Goal: Transaction & Acquisition: Download file/media

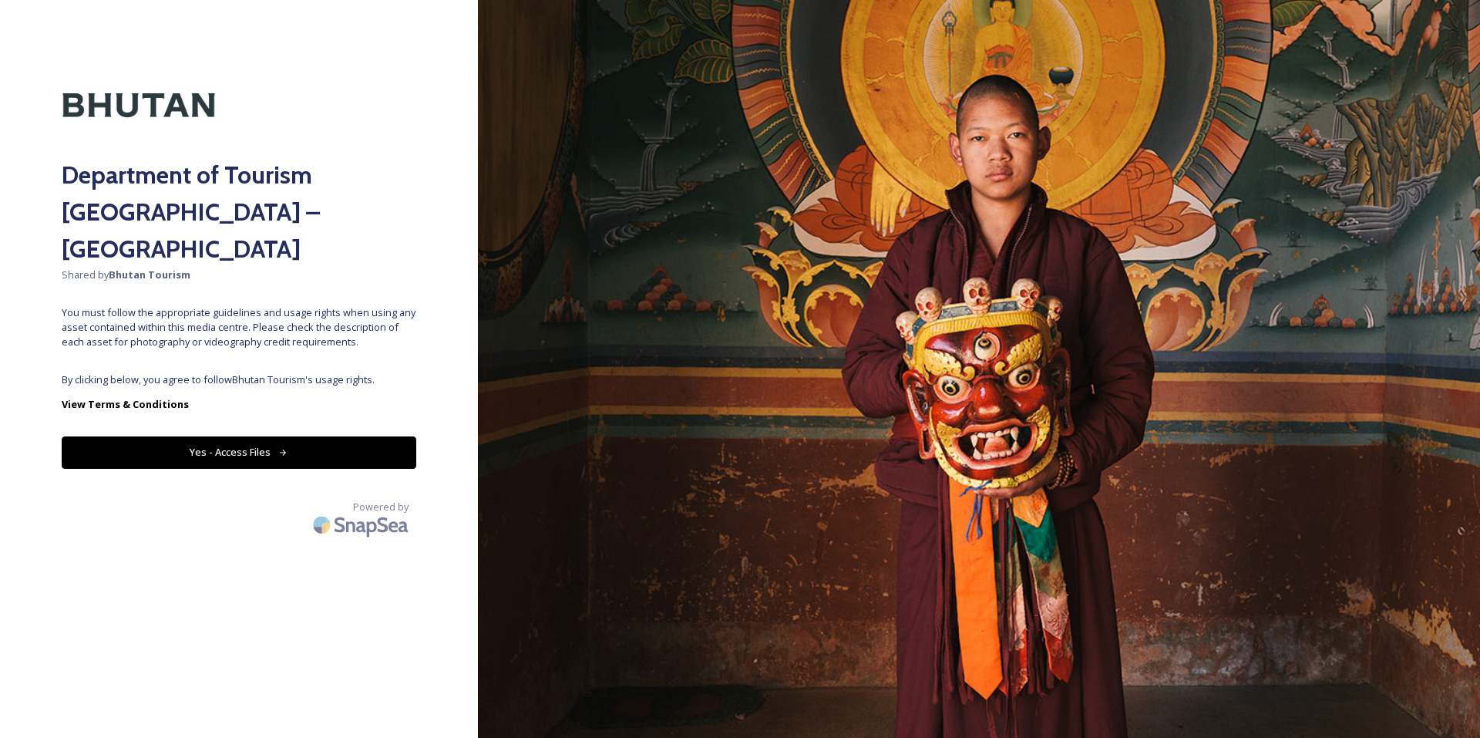
click at [230, 436] on button "Yes - Access Files" at bounding box center [239, 452] width 355 height 32
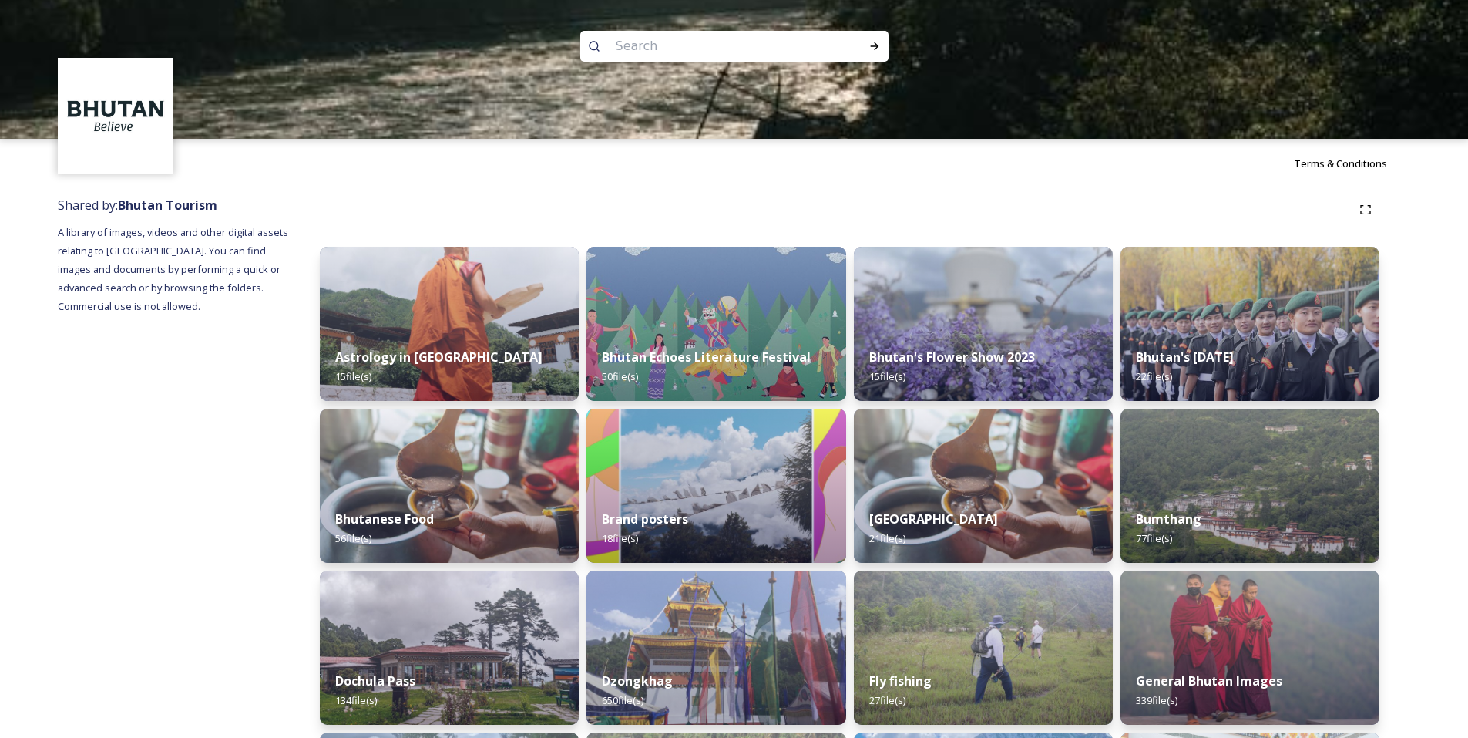
click at [664, 45] on input at bounding box center [713, 46] width 211 height 34
type input "royal"
click at [877, 49] on icon at bounding box center [875, 46] width 12 height 12
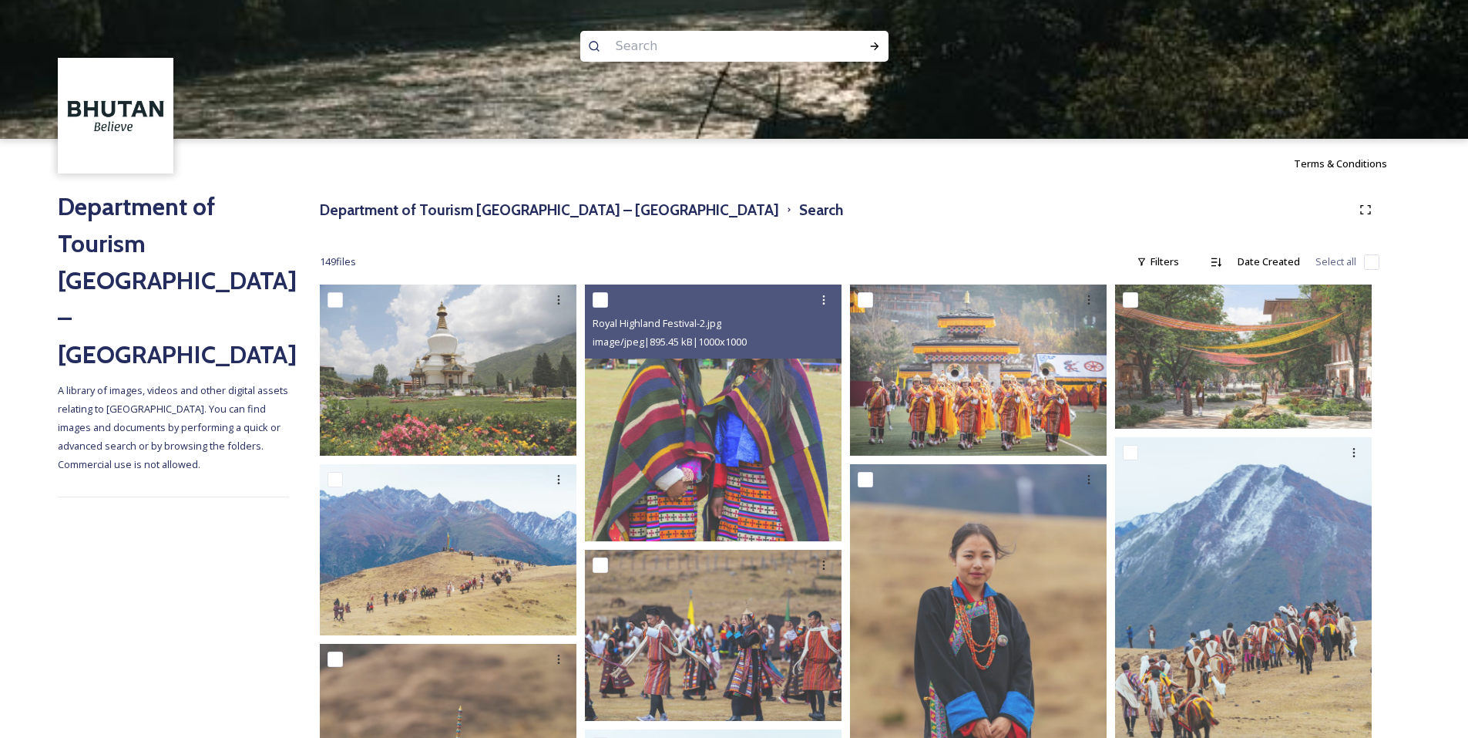
click at [630, 341] on span "image/jpeg | 895.45 kB | 1000 x 1000" at bounding box center [670, 341] width 154 height 14
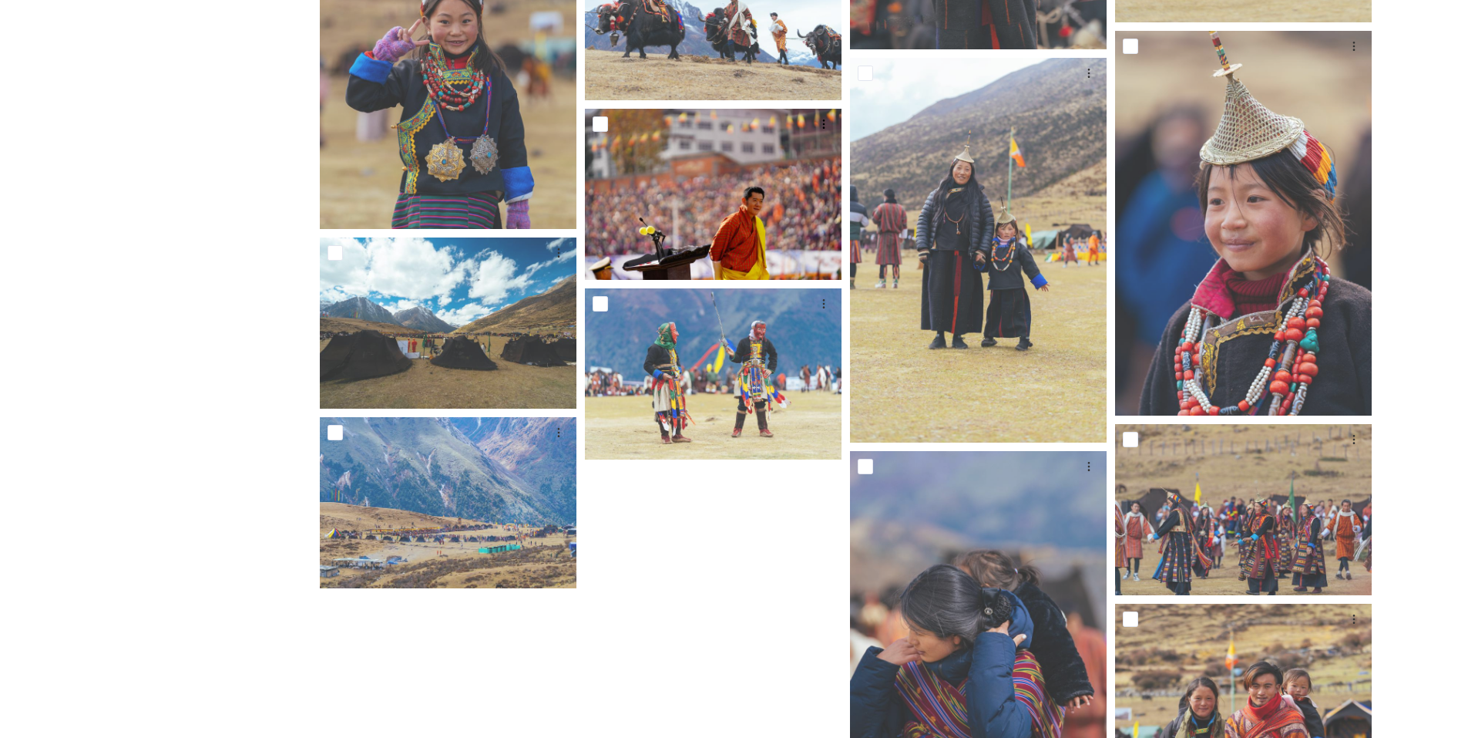
scroll to position [792, 0]
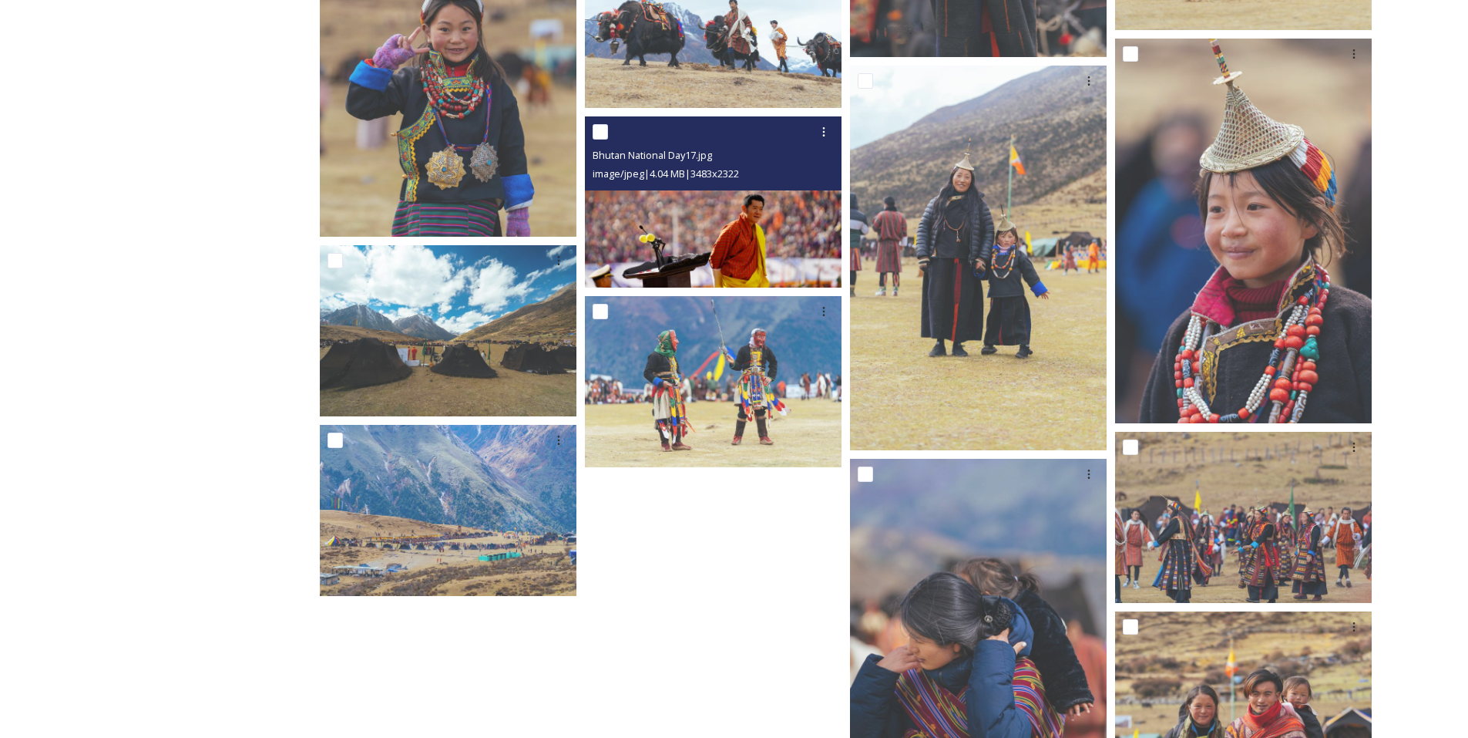
click at [721, 216] on img at bounding box center [713, 201] width 257 height 171
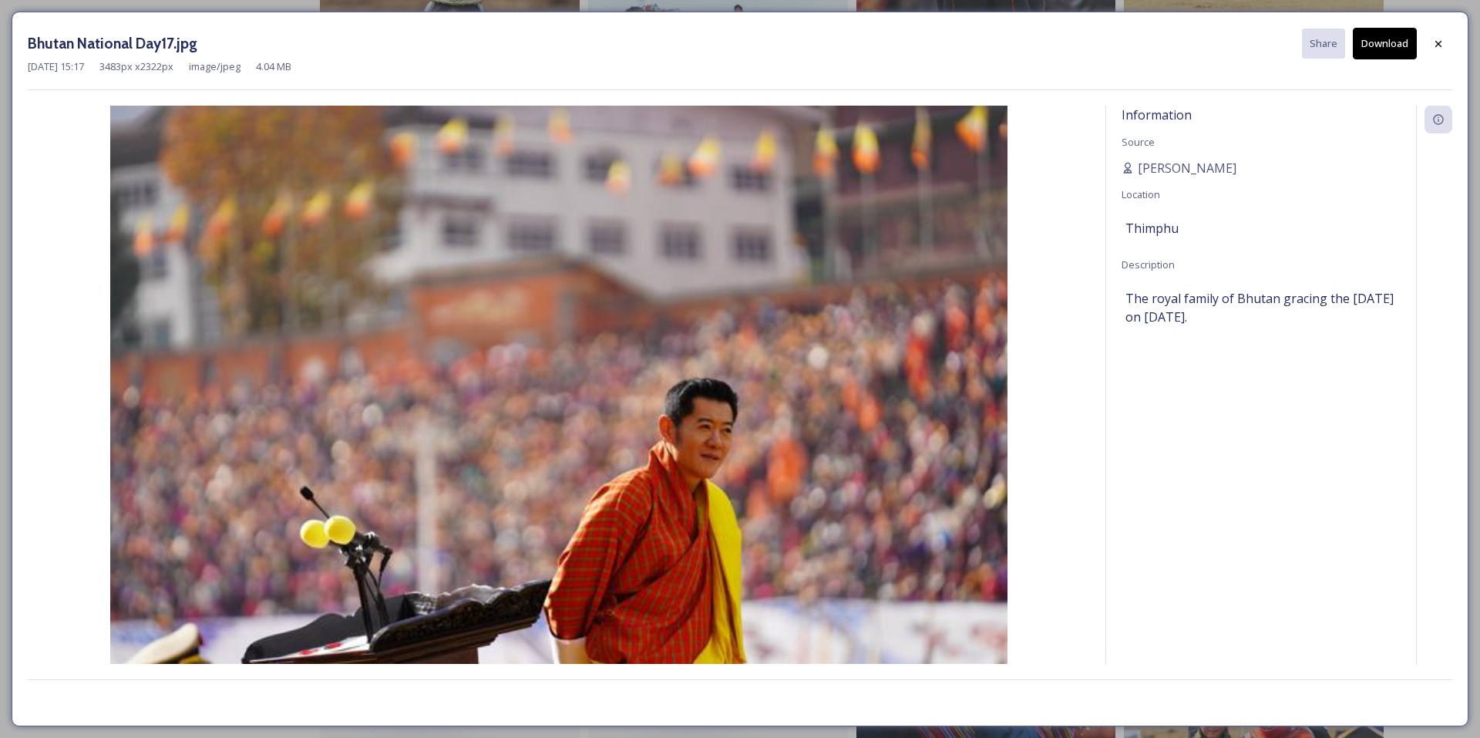
click at [1380, 42] on button "Download" at bounding box center [1385, 44] width 64 height 32
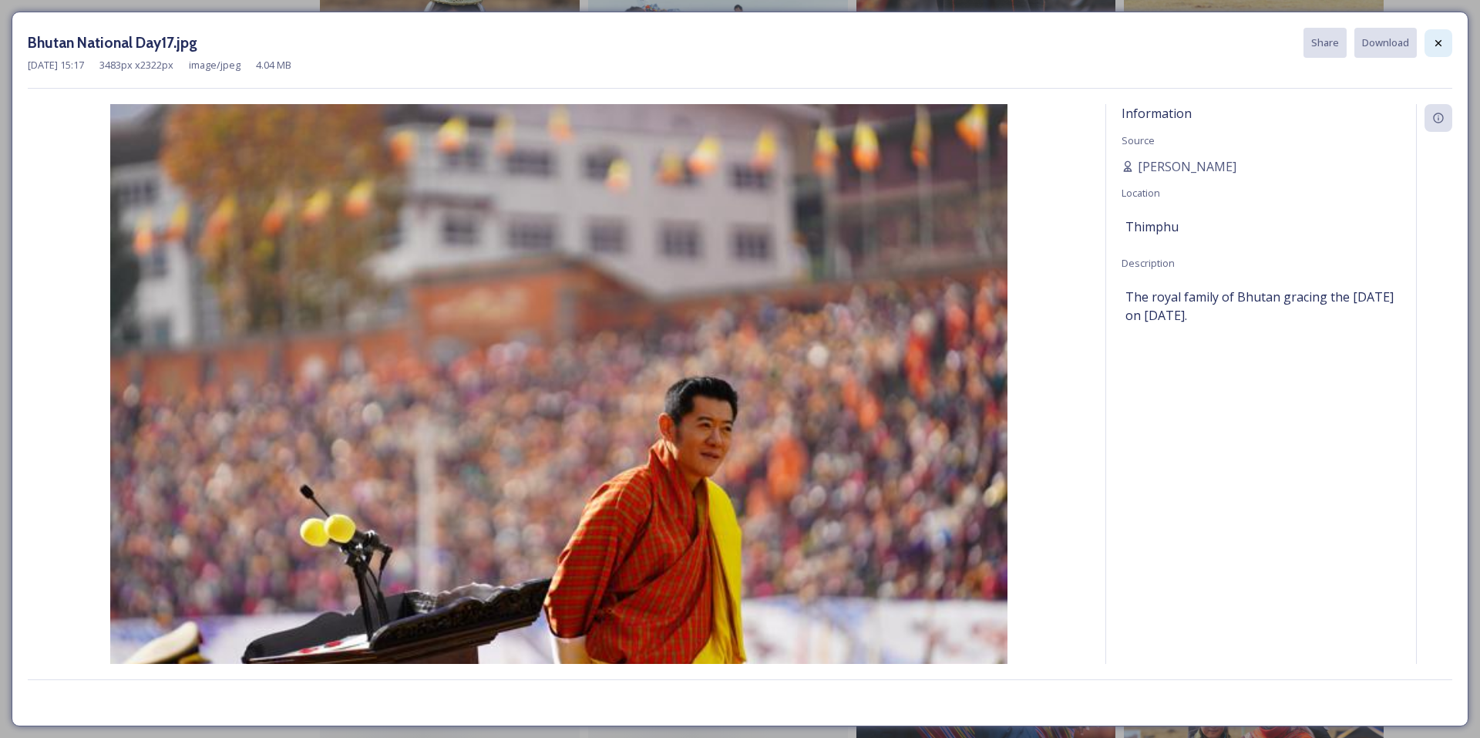
click at [1433, 51] on div at bounding box center [1438, 43] width 28 height 28
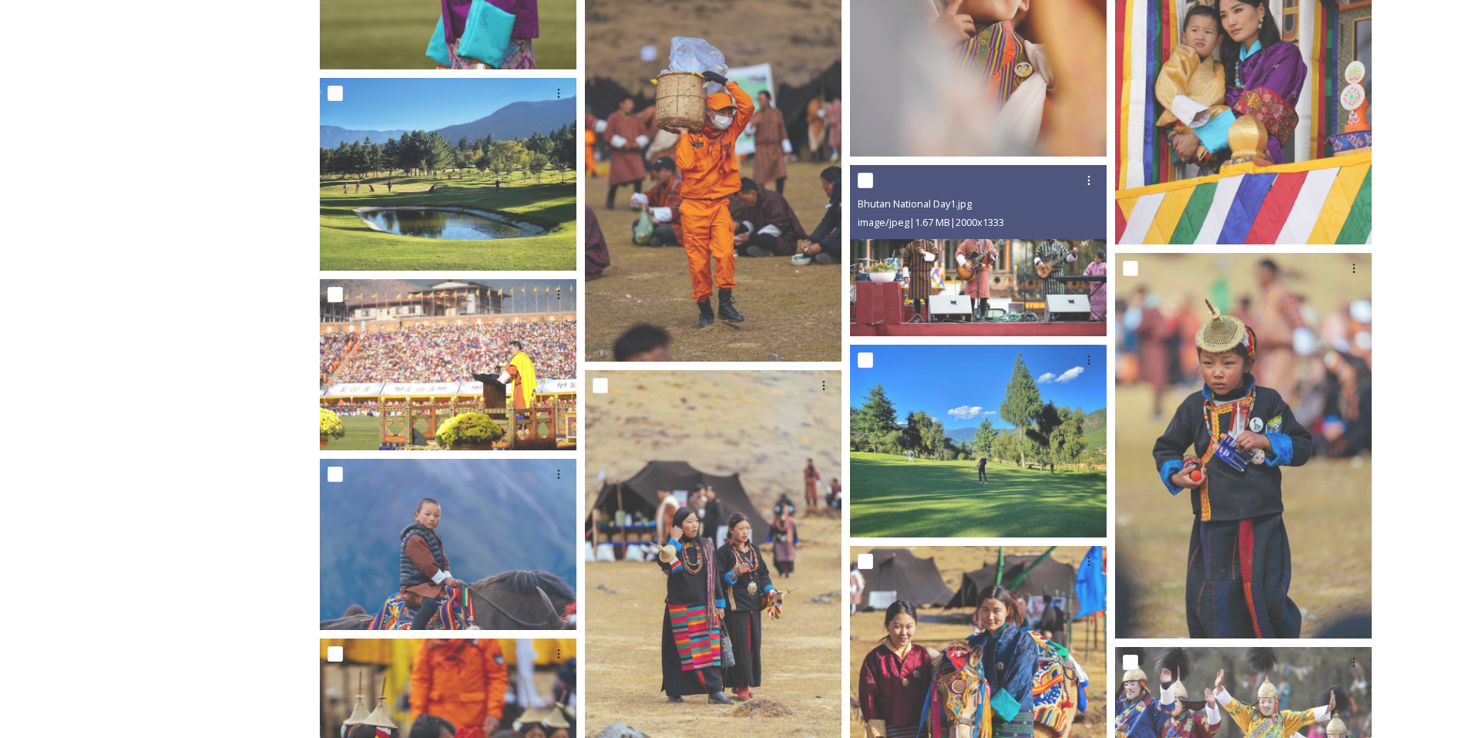
scroll to position [2259, 0]
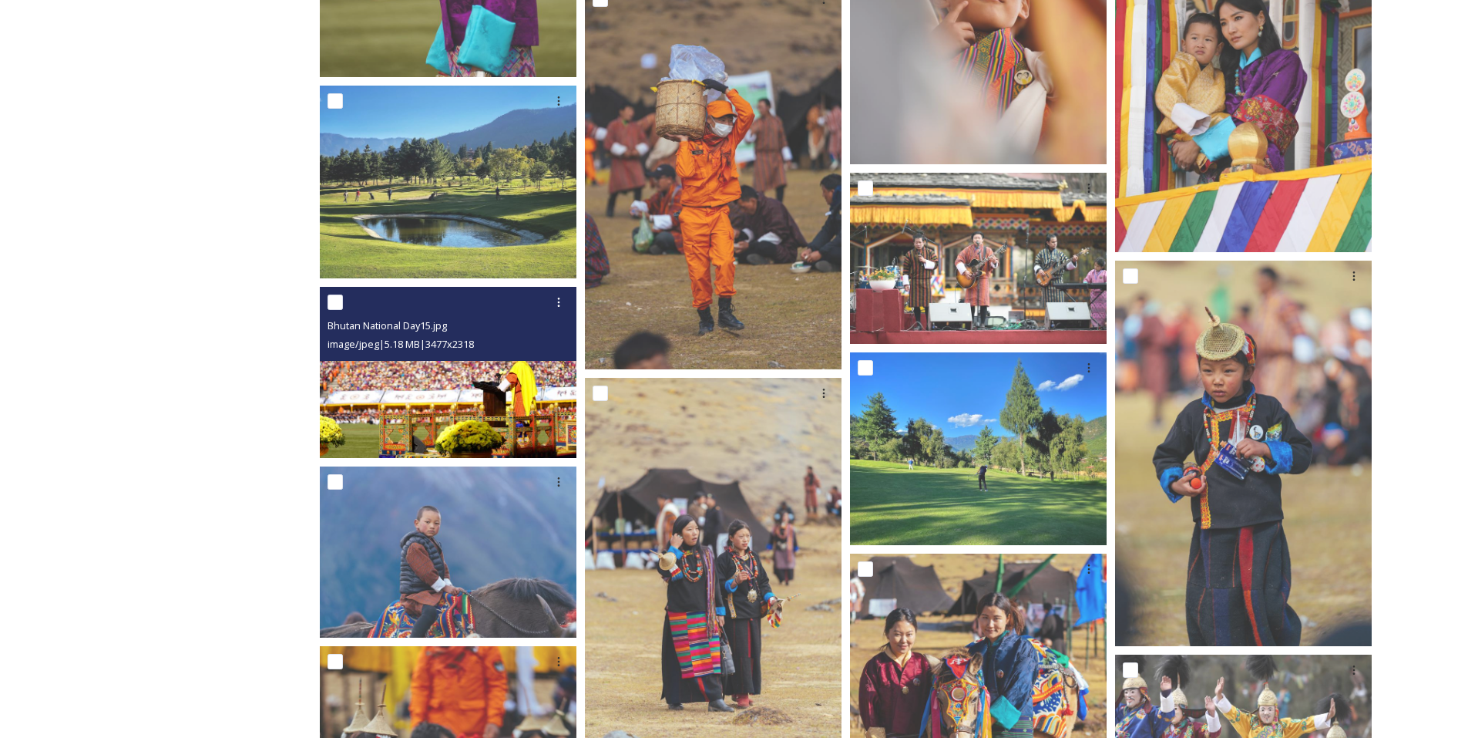
click at [502, 394] on img at bounding box center [448, 372] width 257 height 171
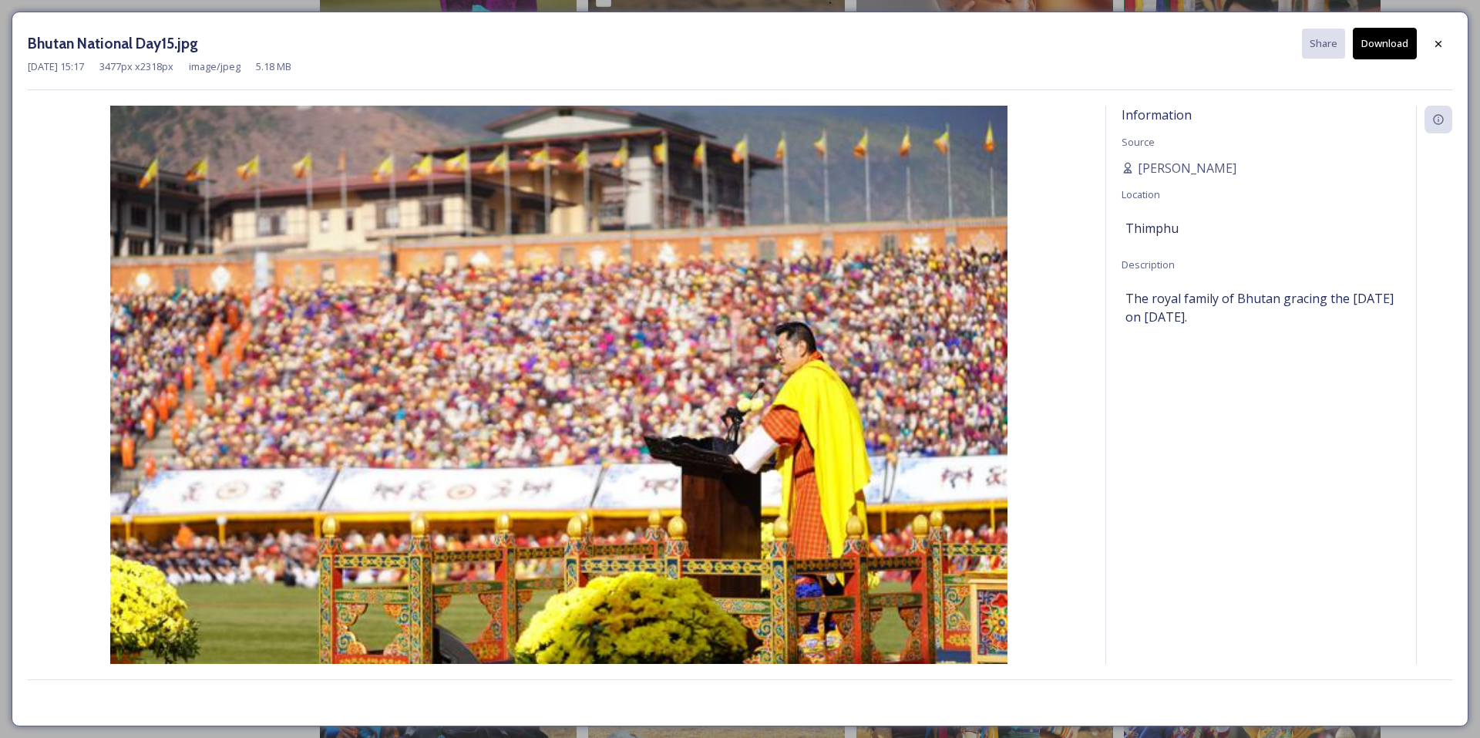
click at [1393, 52] on button "Download" at bounding box center [1385, 44] width 64 height 32
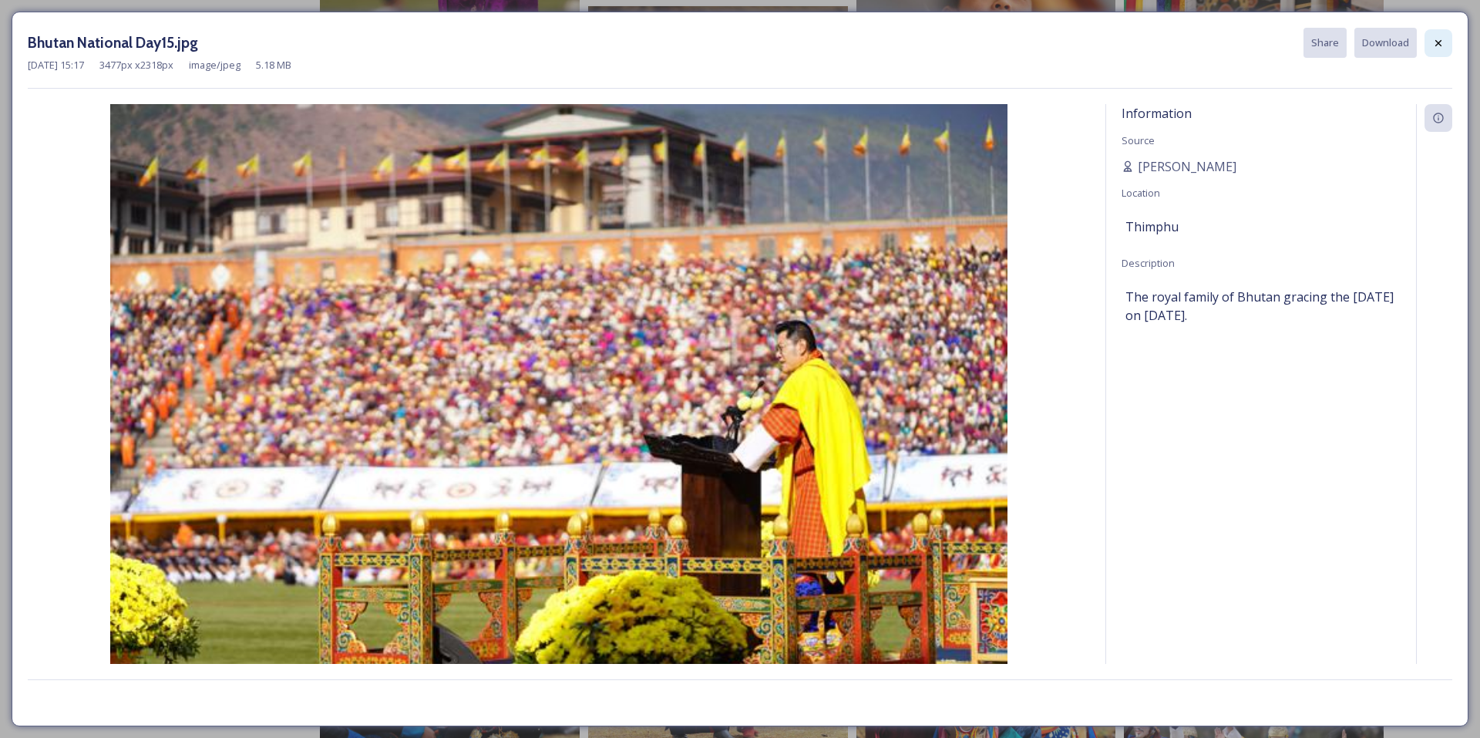
click at [1440, 47] on icon at bounding box center [1438, 43] width 12 height 12
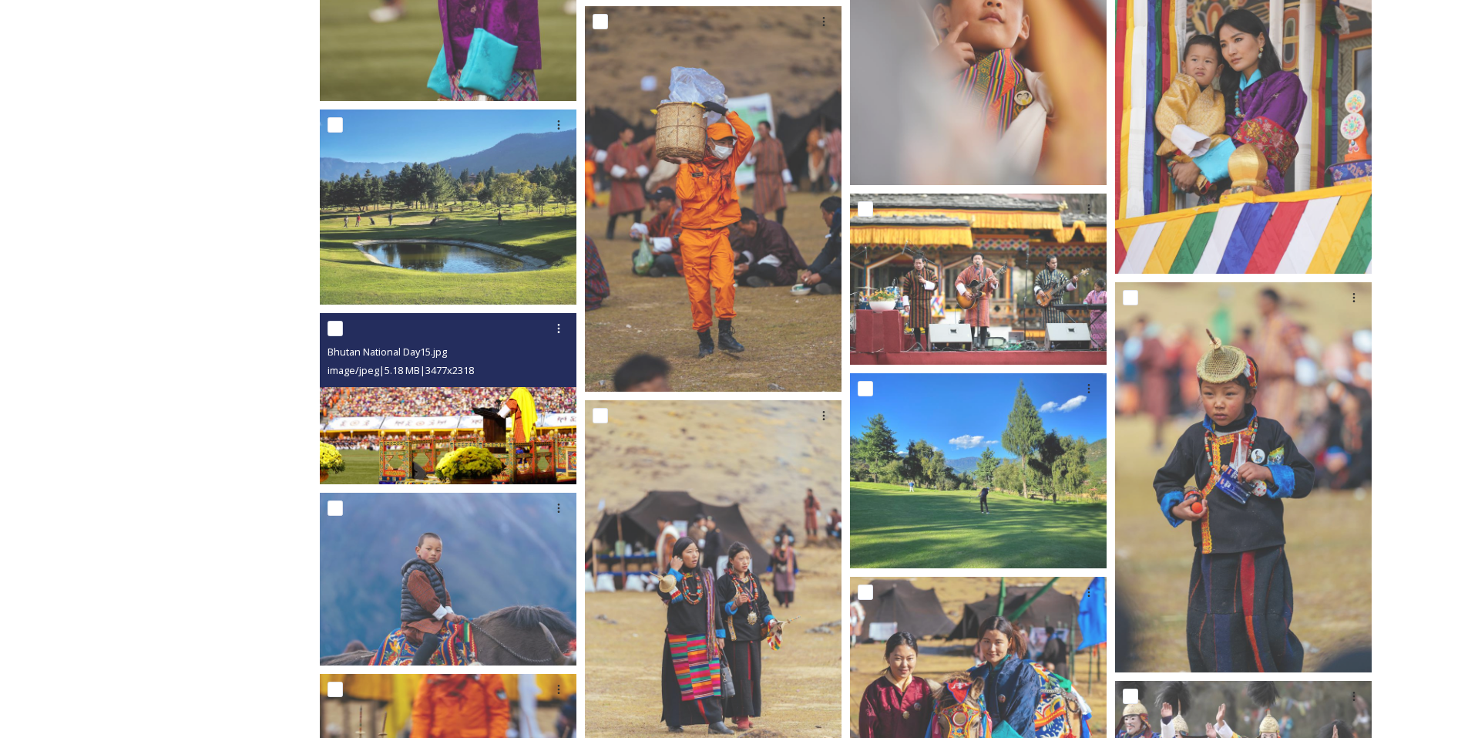
click at [452, 431] on img at bounding box center [448, 398] width 257 height 171
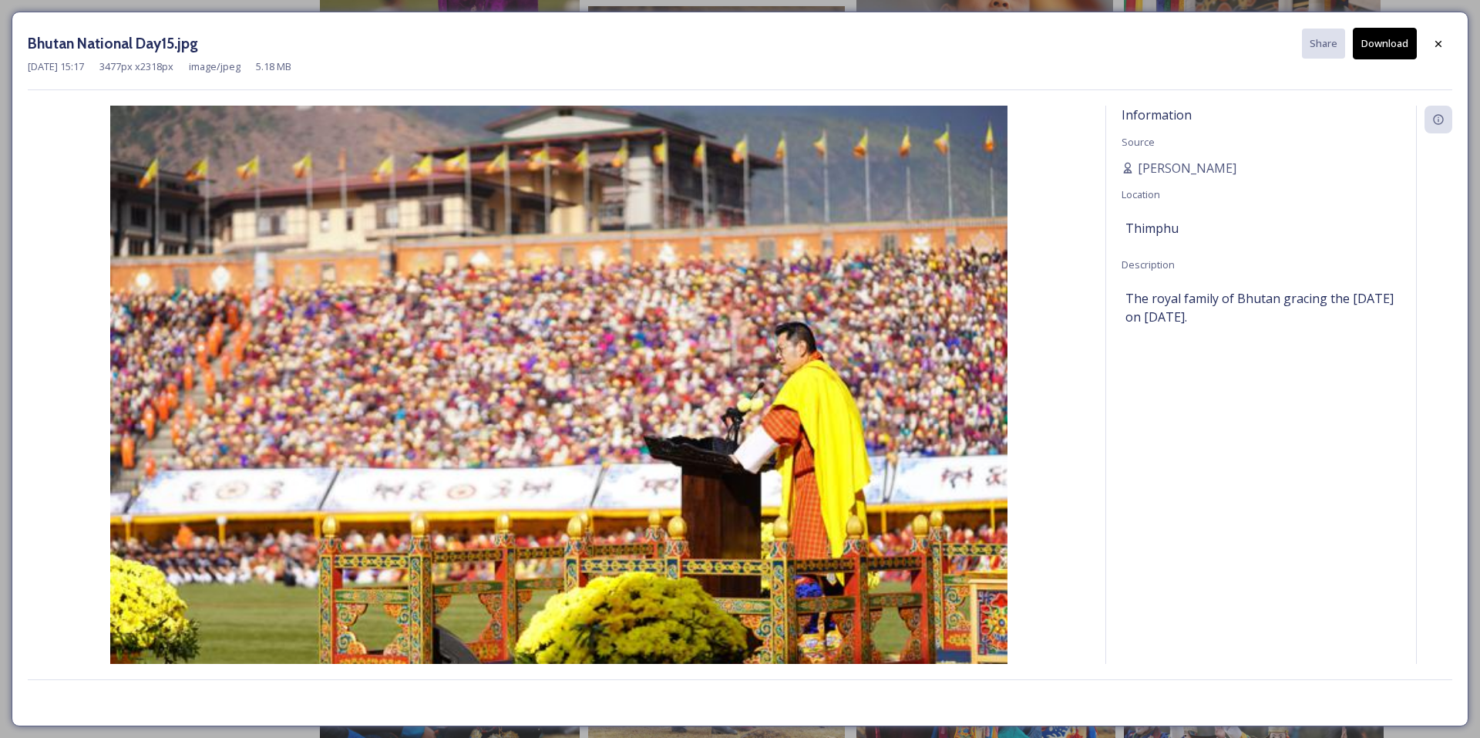
click at [1384, 44] on button "Download" at bounding box center [1385, 44] width 64 height 32
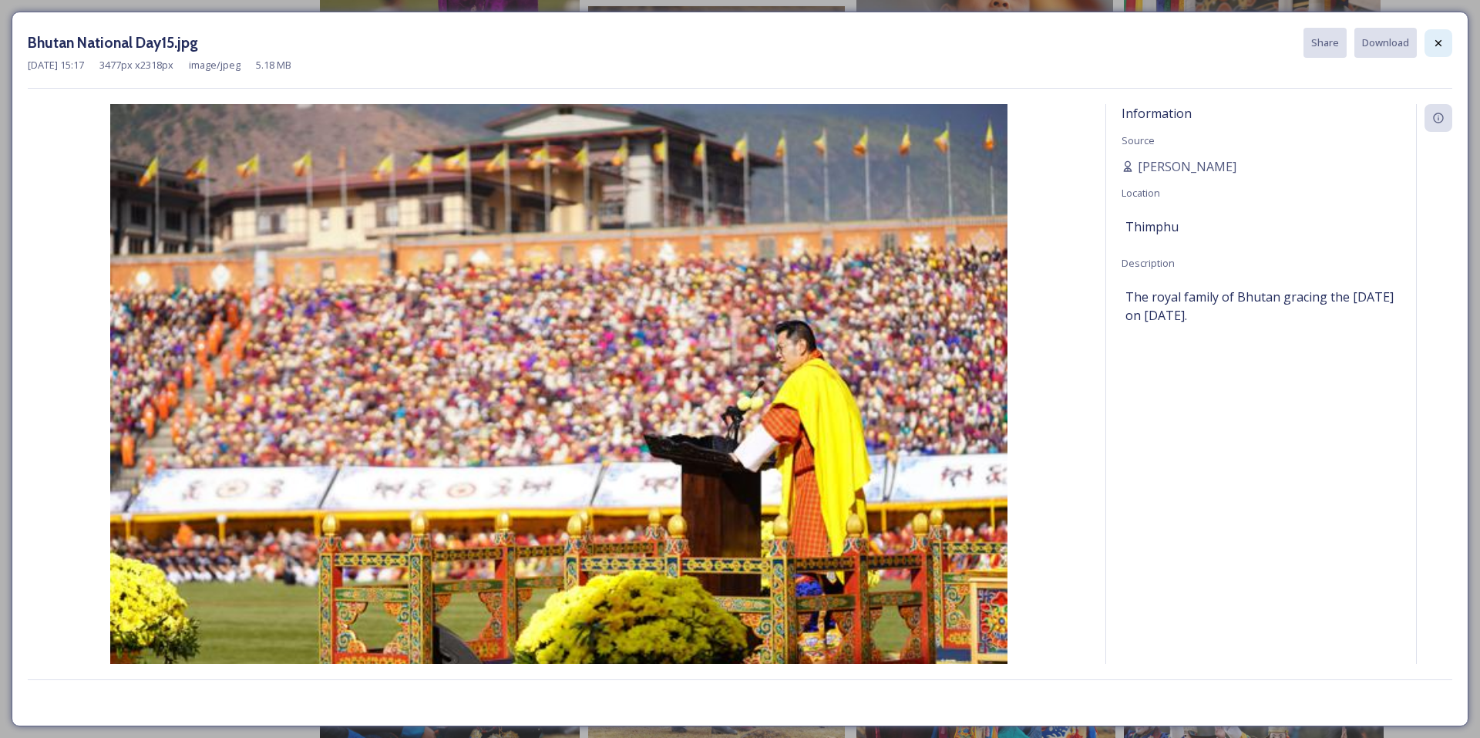
click at [1444, 46] on div at bounding box center [1438, 43] width 28 height 28
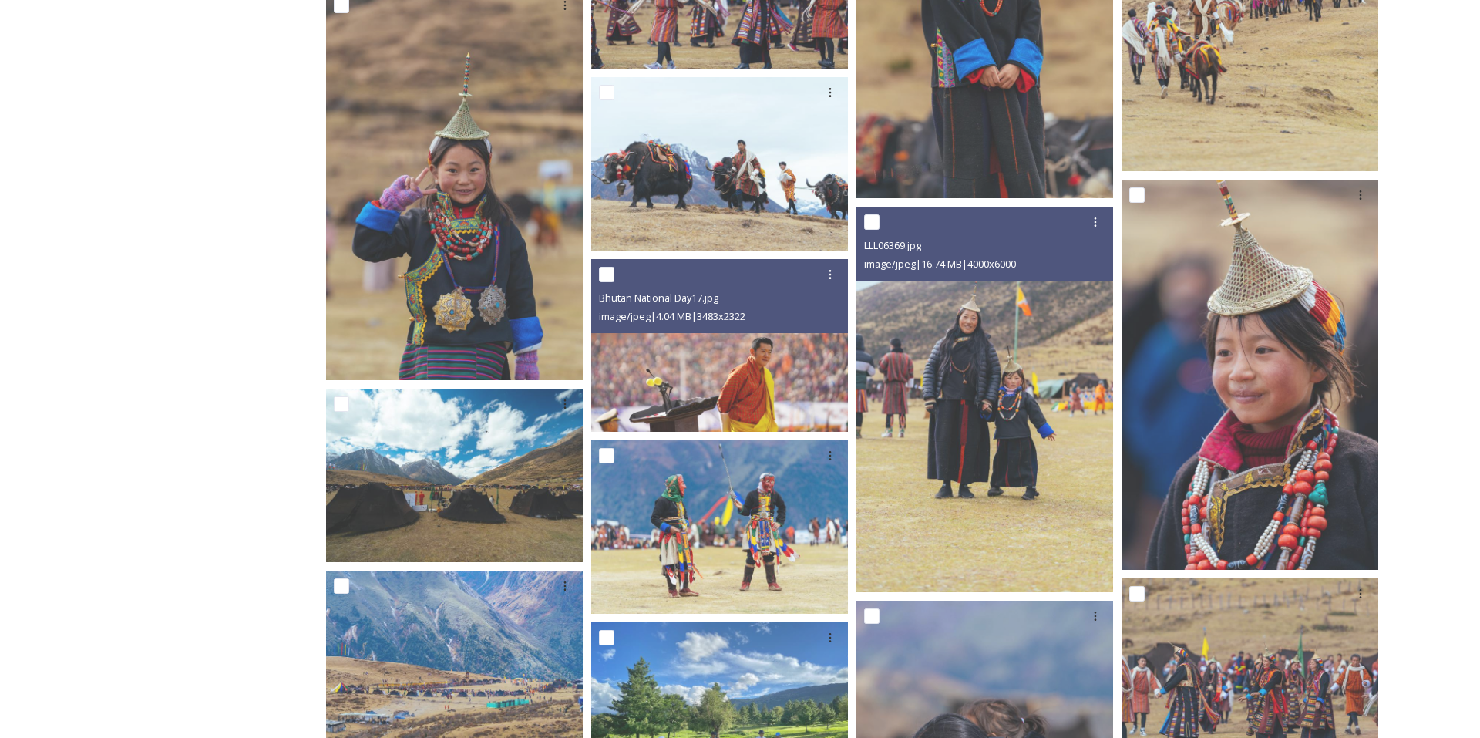
scroll to position [657, 0]
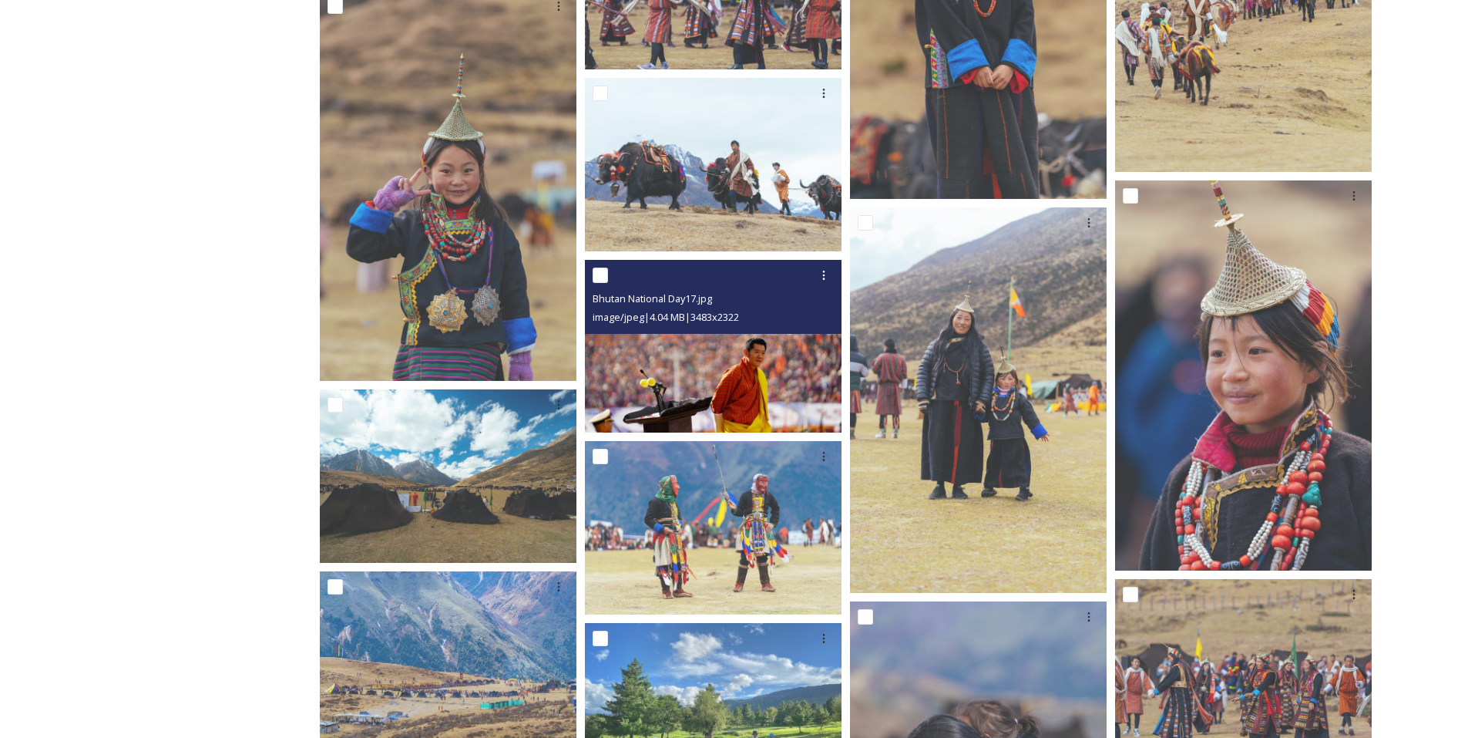
click at [754, 376] on img at bounding box center [715, 345] width 260 height 173
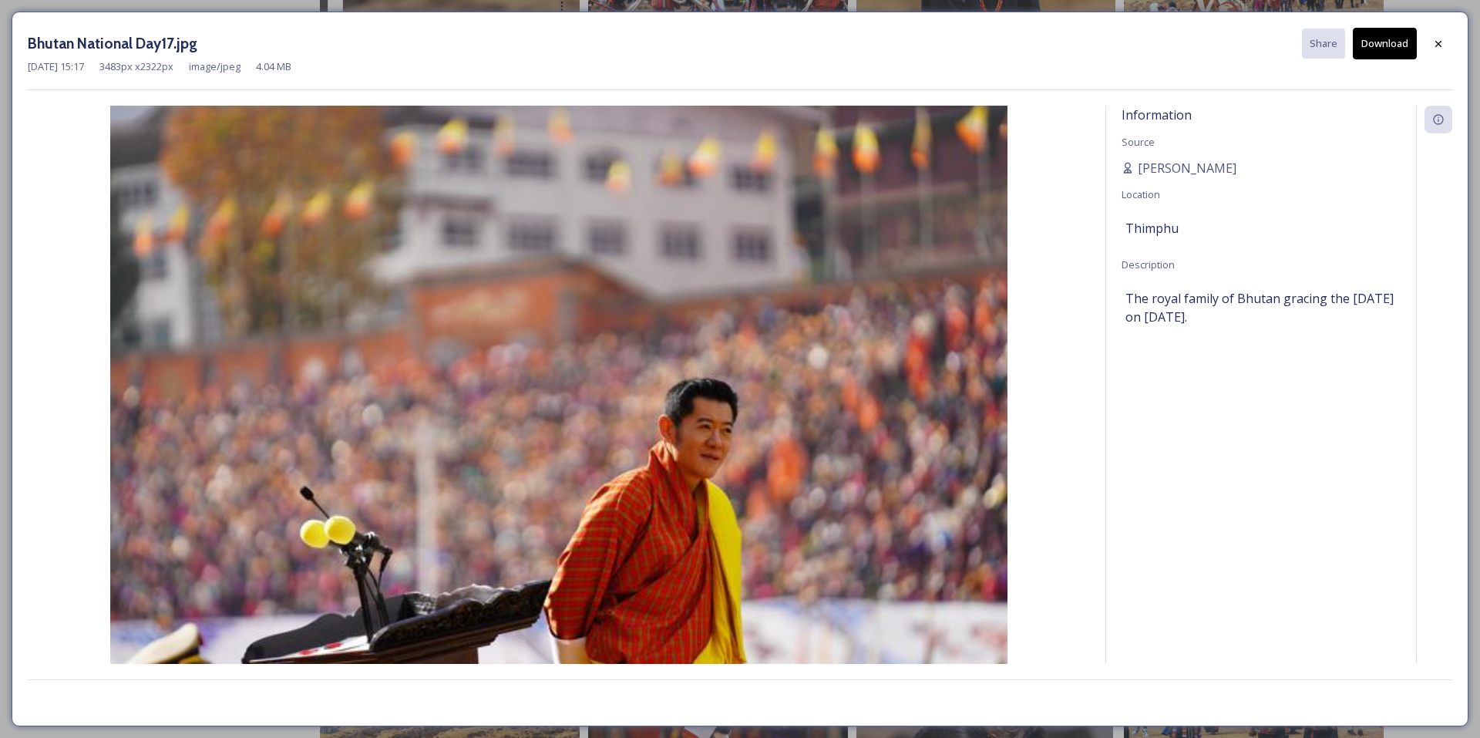
click at [1383, 54] on button "Download" at bounding box center [1385, 44] width 64 height 32
